Goal: Task Accomplishment & Management: Use online tool/utility

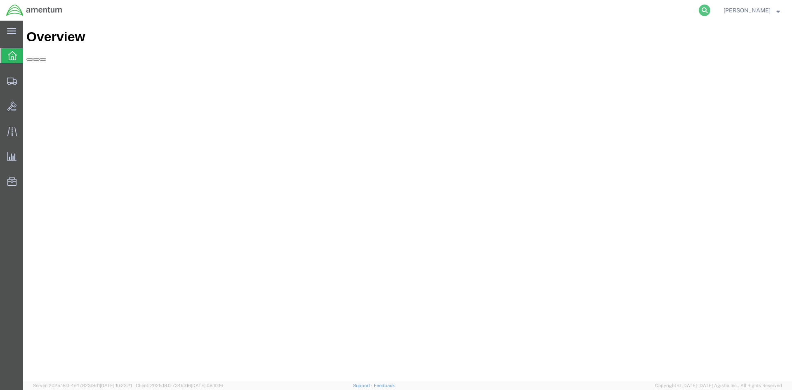
click at [710, 12] on icon at bounding box center [704, 11] width 12 height 12
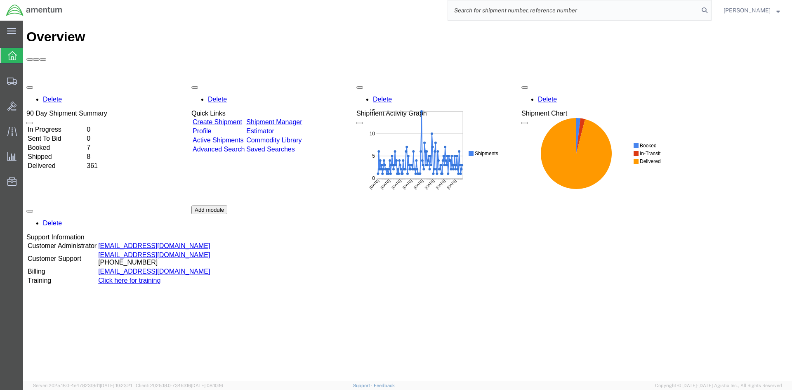
click at [555, 12] on input "search" at bounding box center [573, 10] width 251 height 20
paste input "S633-25245-2480"
type input "S633-25245-2480"
click at [710, 11] on icon at bounding box center [704, 11] width 12 height 12
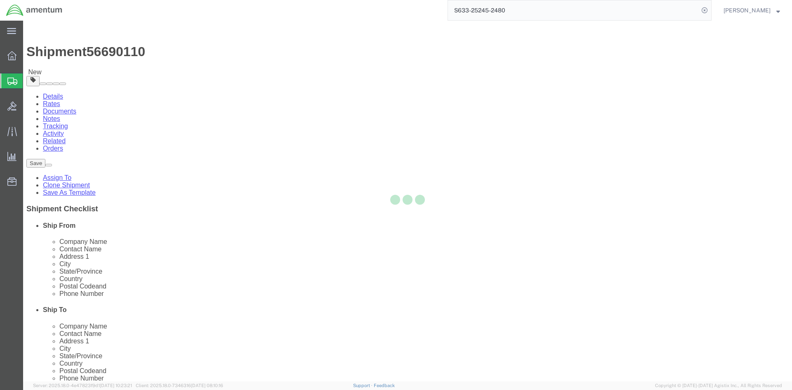
select select "42718"
select select
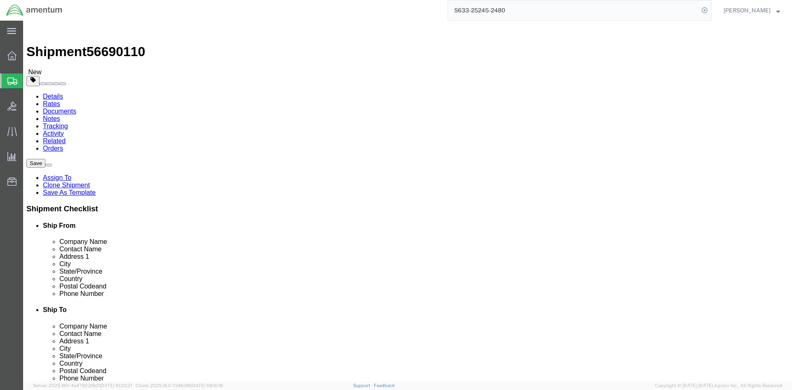
click input "404.767.5800"
click input "404-767.5800"
type input "[PHONE_NUMBER]"
click button "Rate Shipment"
